Goal: Information Seeking & Learning: Learn about a topic

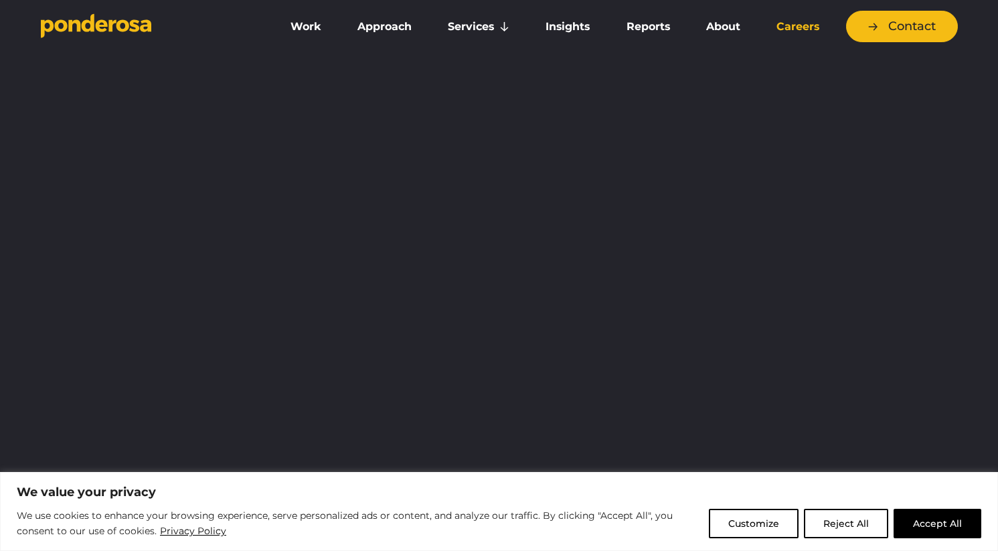
click at [792, 31] on link "Careers" at bounding box center [798, 27] width 74 height 28
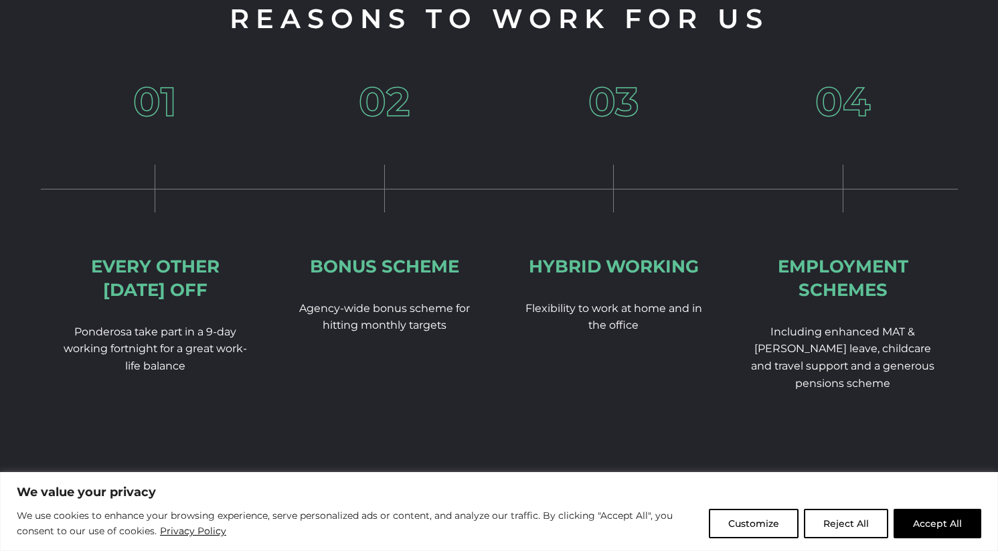
scroll to position [2306, 0]
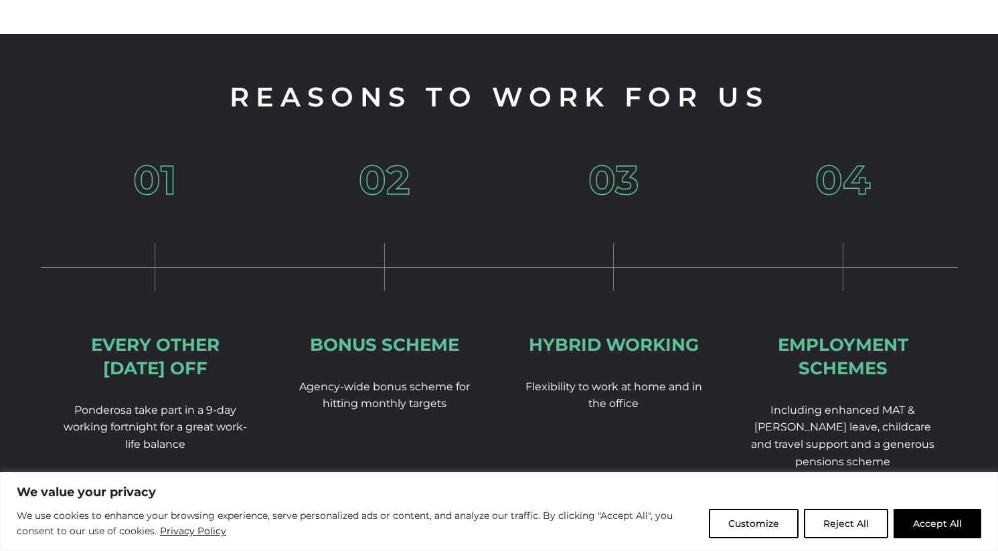
click at [916, 526] on button "Accept All" at bounding box center [938, 523] width 88 height 29
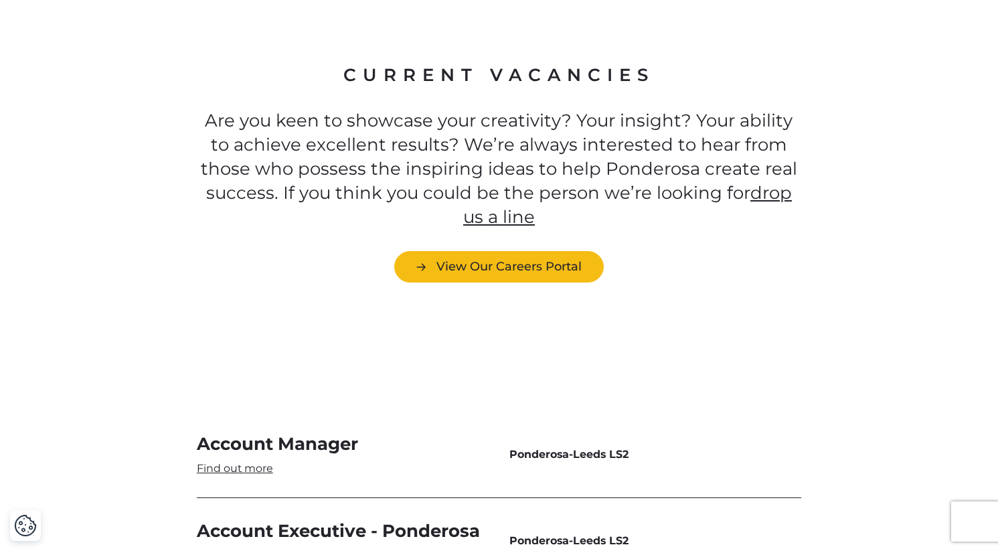
scroll to position [3775, 0]
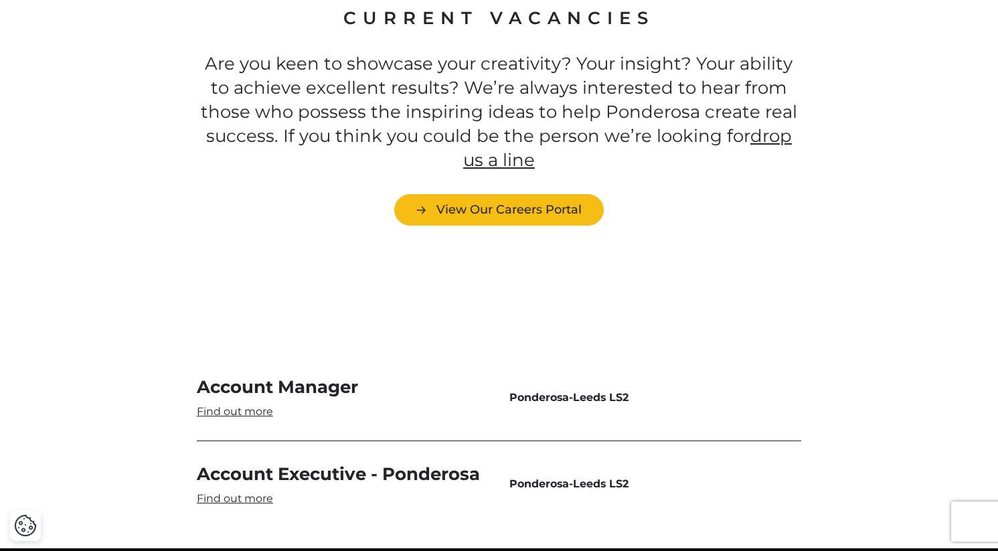
click at [234, 378] on div "Account Manager Ponderosa - [GEOGRAPHIC_DATA] LS2" at bounding box center [499, 397] width 605 height 87
click at [234, 376] on link "Account Manager" at bounding box center [343, 398] width 292 height 44
